Goal: Communication & Community: Answer question/provide support

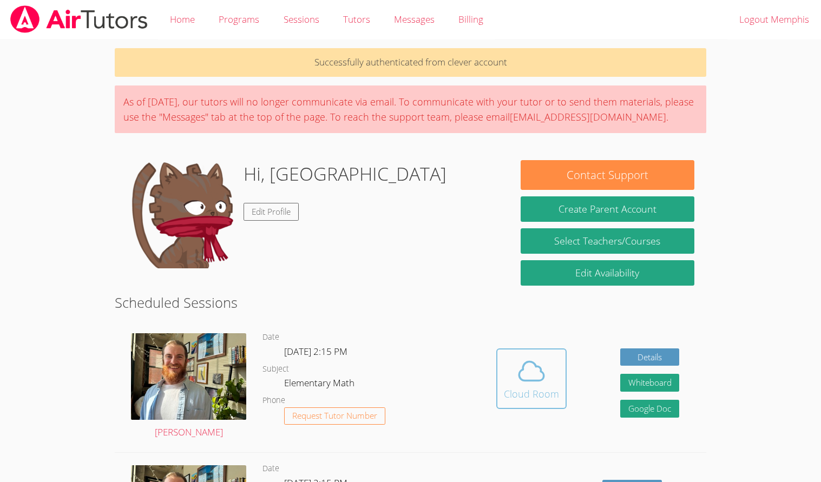
click at [504, 392] on div "Cloud Room" at bounding box center [531, 393] width 55 height 15
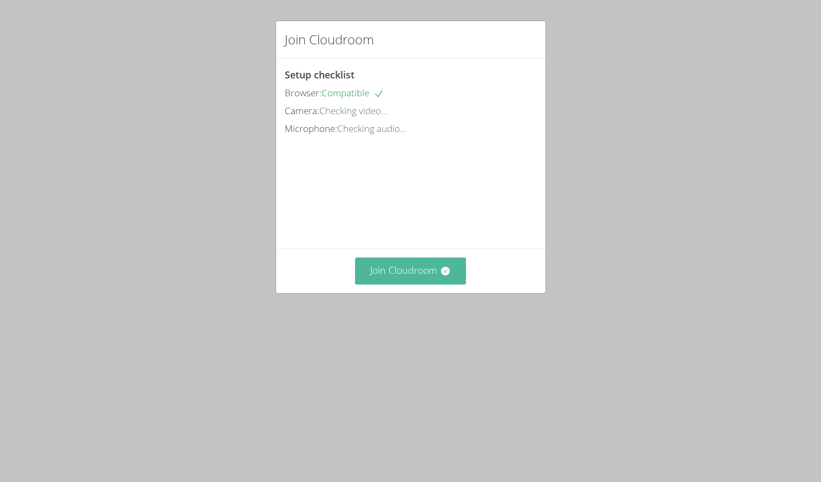
click at [411, 284] on button "Join Cloudroom" at bounding box center [410, 271] width 111 height 27
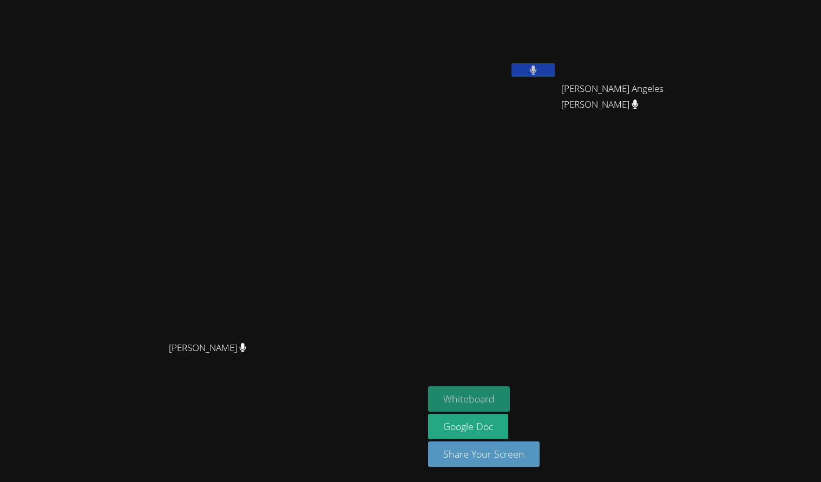
click at [510, 409] on button "Whiteboard" at bounding box center [469, 398] width 82 height 25
click at [428, 386] on button "Whiteboard" at bounding box center [469, 398] width 82 height 25
click at [508, 417] on link "Google Doc" at bounding box center [468, 426] width 80 height 25
click at [690, 15] on video at bounding box center [625, 40] width 129 height 73
click at [639, 100] on icon at bounding box center [635, 104] width 6 height 9
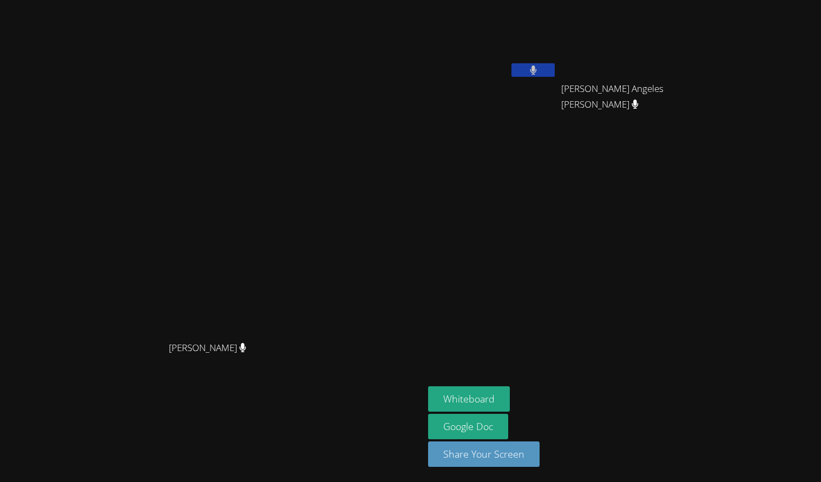
click at [639, 100] on icon at bounding box center [635, 104] width 6 height 9
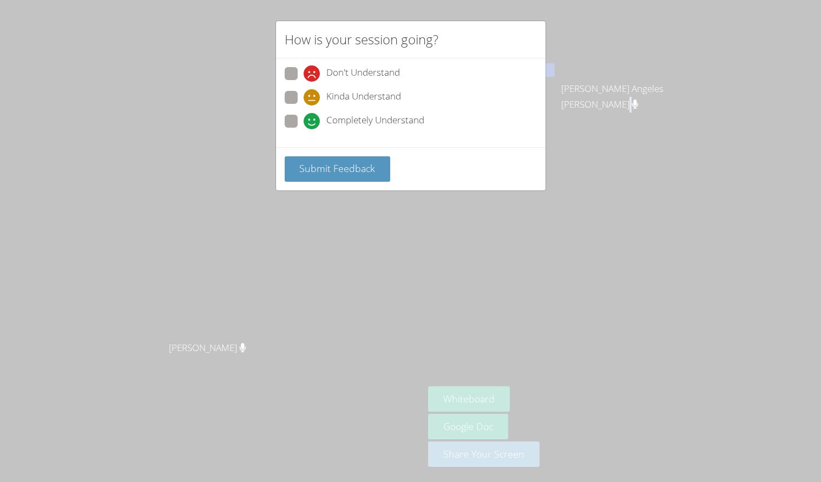
click at [324, 142] on div "Don't Understand Kinda Understand Completely Understand" at bounding box center [411, 102] width 270 height 89
click at [304, 129] on span at bounding box center [304, 129] width 0 height 0
click at [304, 122] on input "Completely Understand" at bounding box center [308, 119] width 9 height 9
radio input "true"
click at [191, 154] on div "How is your session going? Don't Understand Kinda Understand Completely Underst…" at bounding box center [410, 241] width 821 height 482
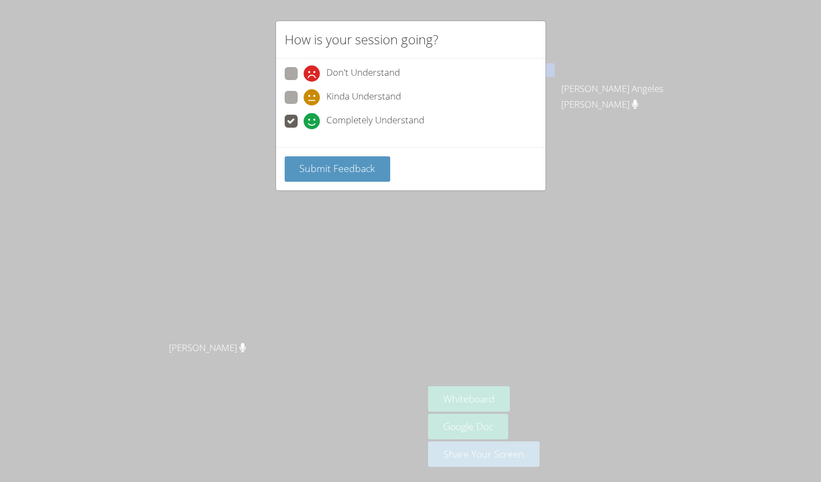
click at [213, 298] on div "How is your session going? Don't Understand Kinda Understand Completely Underst…" at bounding box center [410, 241] width 821 height 482
click at [294, 166] on button "Submit Feedback" at bounding box center [338, 168] width 106 height 25
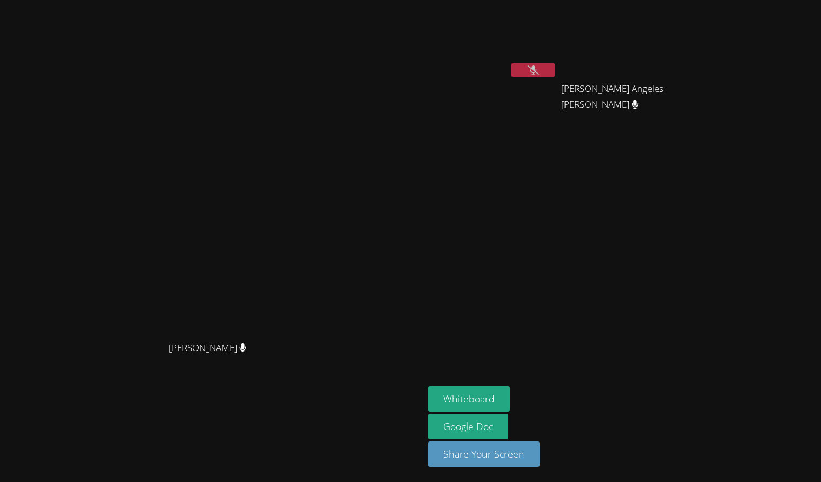
click at [557, 73] on video at bounding box center [492, 40] width 129 height 73
